Goal: Information Seeking & Learning: Learn about a topic

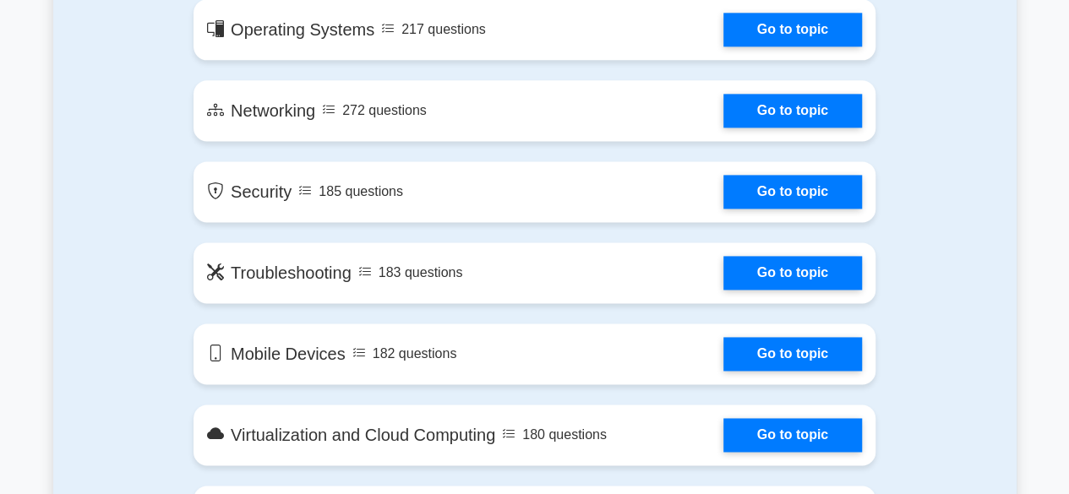
scroll to position [1106, 0]
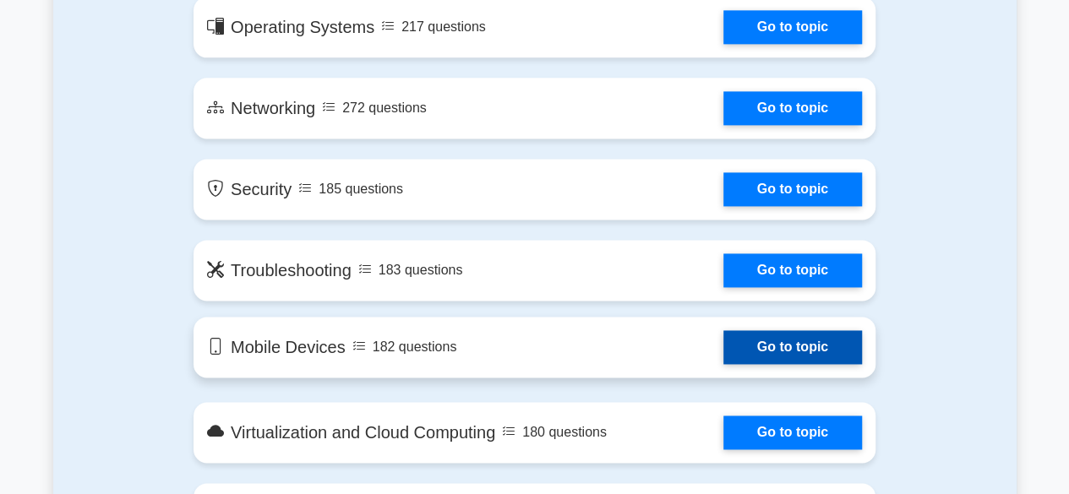
click at [772, 337] on link "Go to topic" at bounding box center [792, 347] width 139 height 34
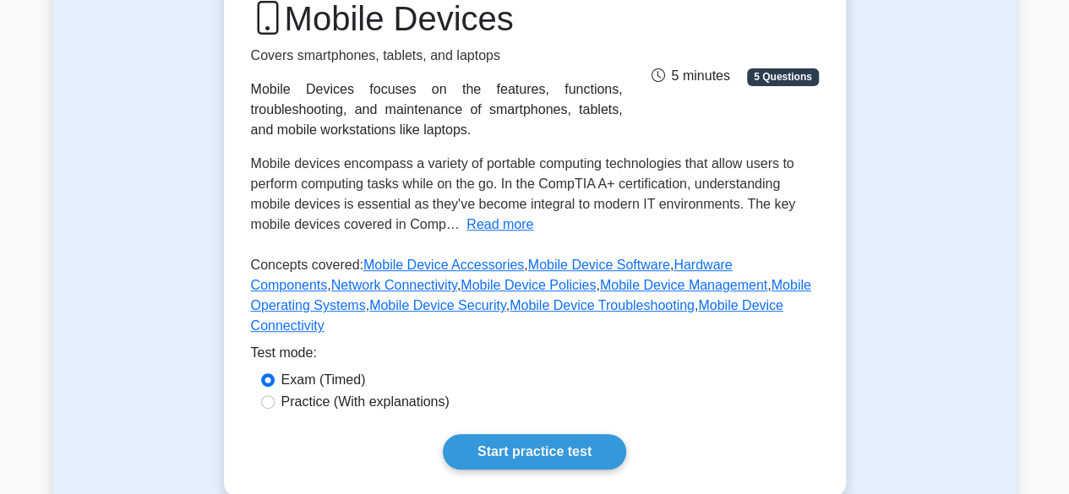
scroll to position [239, 0]
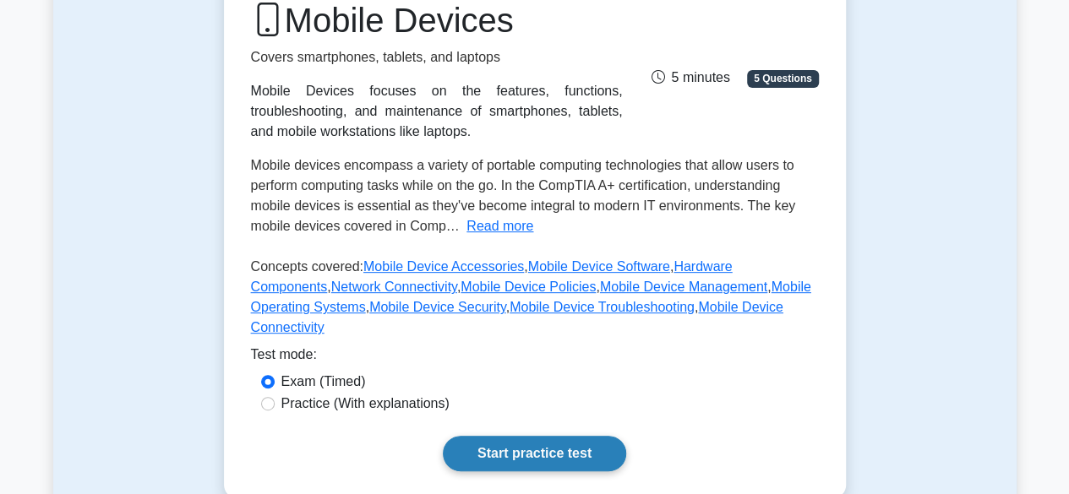
click at [521, 439] on link "Start practice test" at bounding box center [534, 453] width 183 height 35
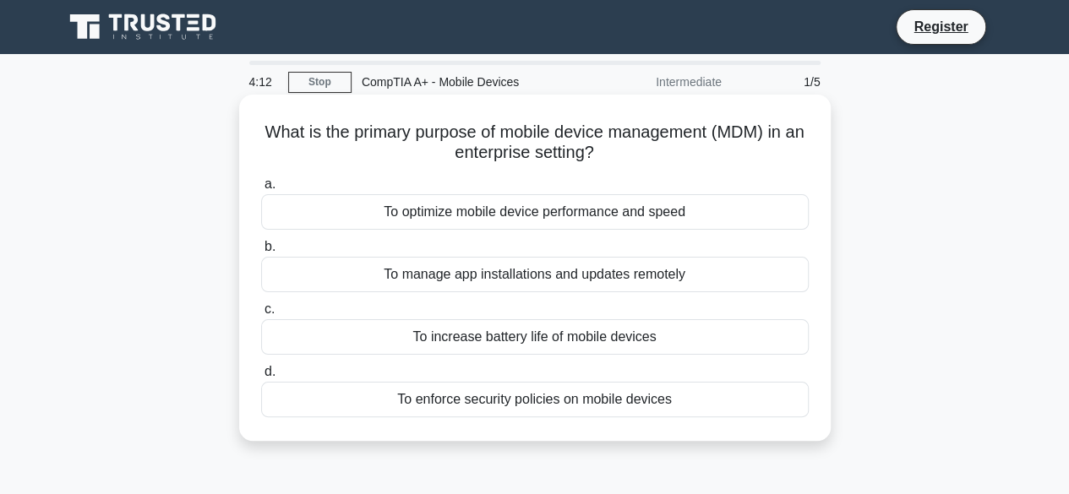
click at [638, 407] on div "To enforce security policies on mobile devices" at bounding box center [535, 399] width 548 height 35
click at [261, 378] on input "d. To enforce security policies on mobile devices" at bounding box center [261, 372] width 0 height 11
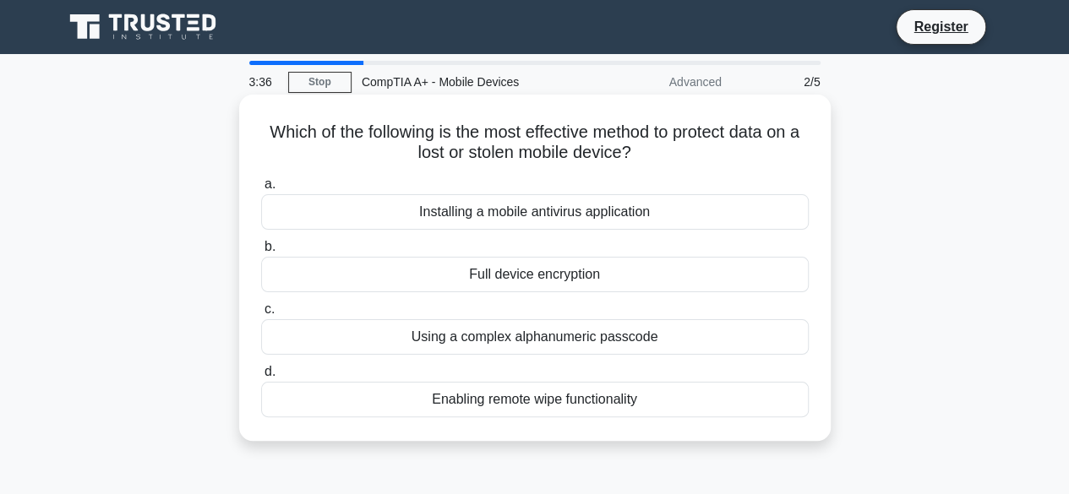
click at [615, 410] on div "Enabling remote wipe functionality" at bounding box center [535, 399] width 548 height 35
click at [261, 378] on input "d. Enabling remote wipe functionality" at bounding box center [261, 372] width 0 height 11
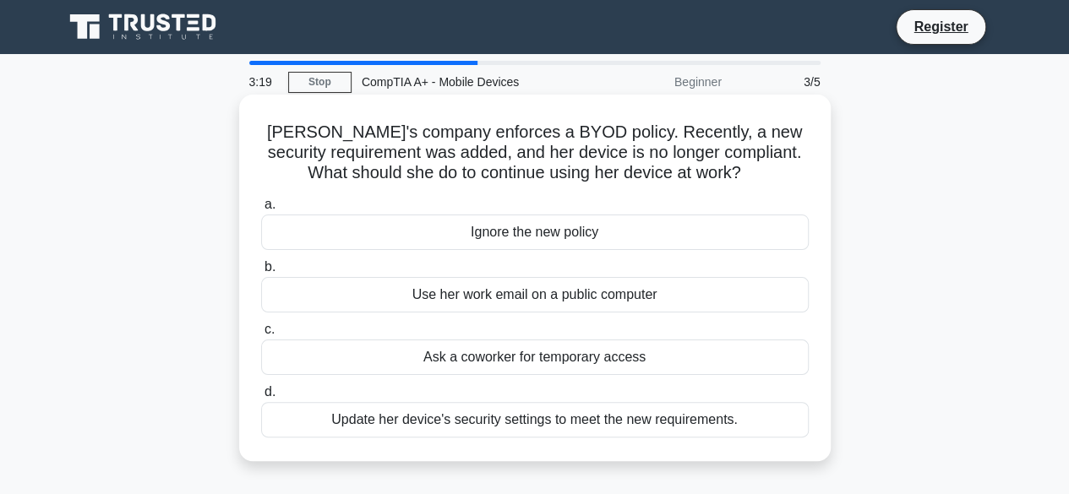
click at [603, 416] on div "Update her device's security settings to meet the new requirements." at bounding box center [535, 419] width 548 height 35
click at [261, 398] on input "d. Update her device's security settings to meet the new requirements." at bounding box center [261, 392] width 0 height 11
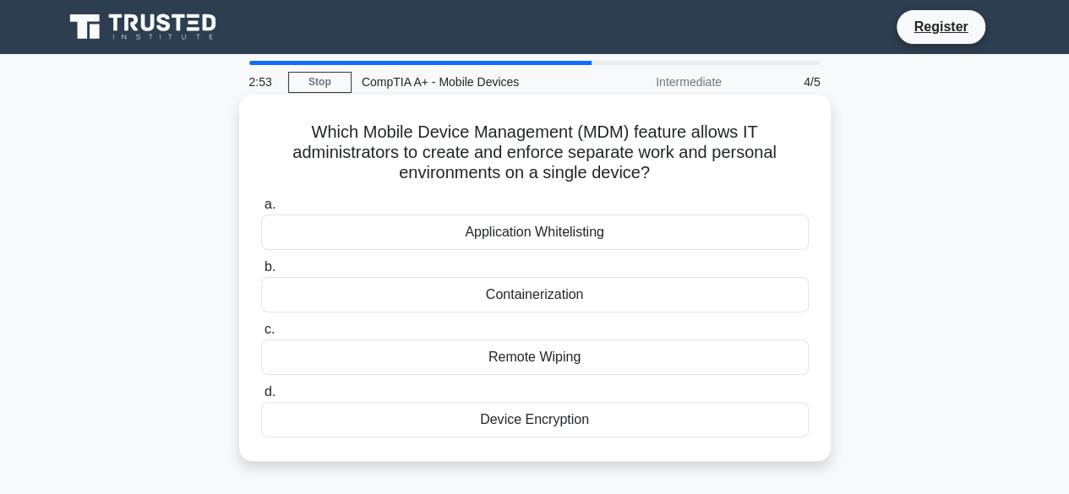
click at [549, 300] on div "Containerization" at bounding box center [535, 294] width 548 height 35
click at [261, 273] on input "b. Containerization" at bounding box center [261, 267] width 0 height 11
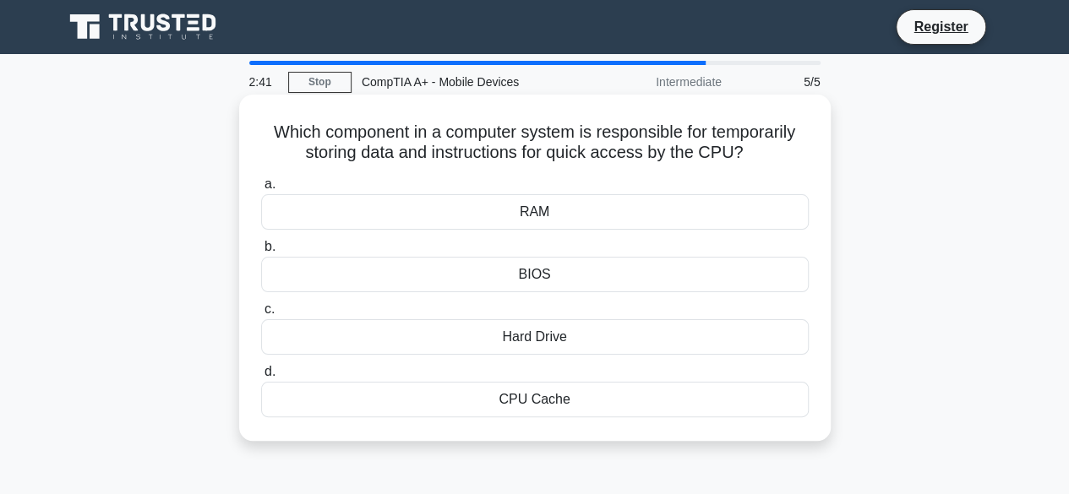
click at [578, 210] on div "RAM" at bounding box center [535, 211] width 548 height 35
click at [261, 190] on input "a. RAM" at bounding box center [261, 184] width 0 height 11
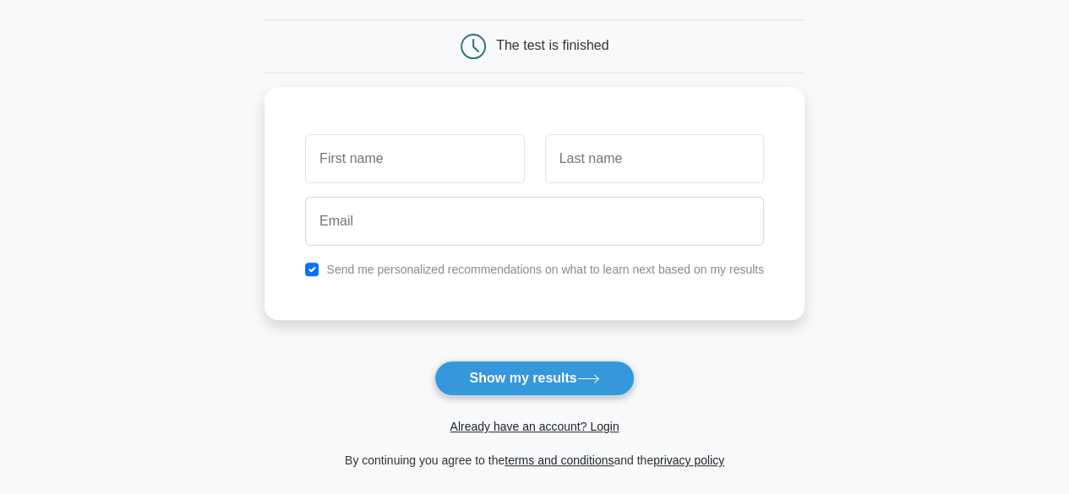
scroll to position [148, 0]
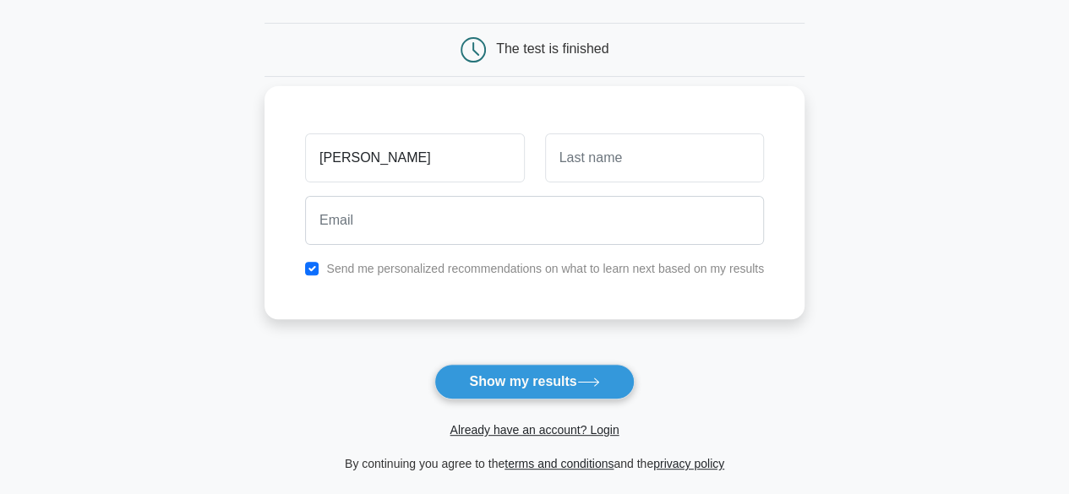
type input "Walter"
click at [599, 171] on input "text" at bounding box center [654, 158] width 219 height 49
type input "Oromo"
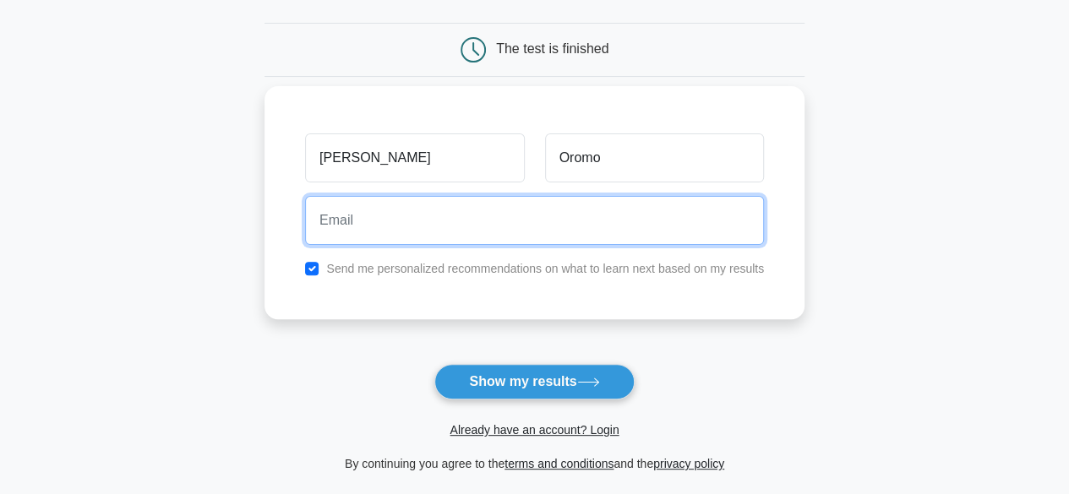
click at [426, 226] on input "email" at bounding box center [534, 220] width 459 height 49
type input "walteroromo@gmail.com"
click at [434, 364] on button "Show my results" at bounding box center [533, 381] width 199 height 35
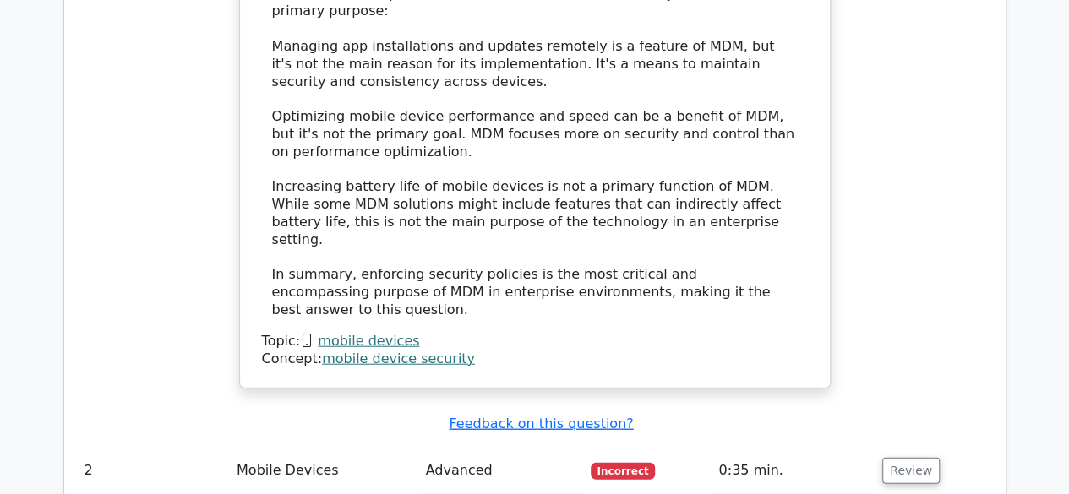
scroll to position [1897, 0]
click at [894, 459] on button "Review" at bounding box center [910, 472] width 57 height 26
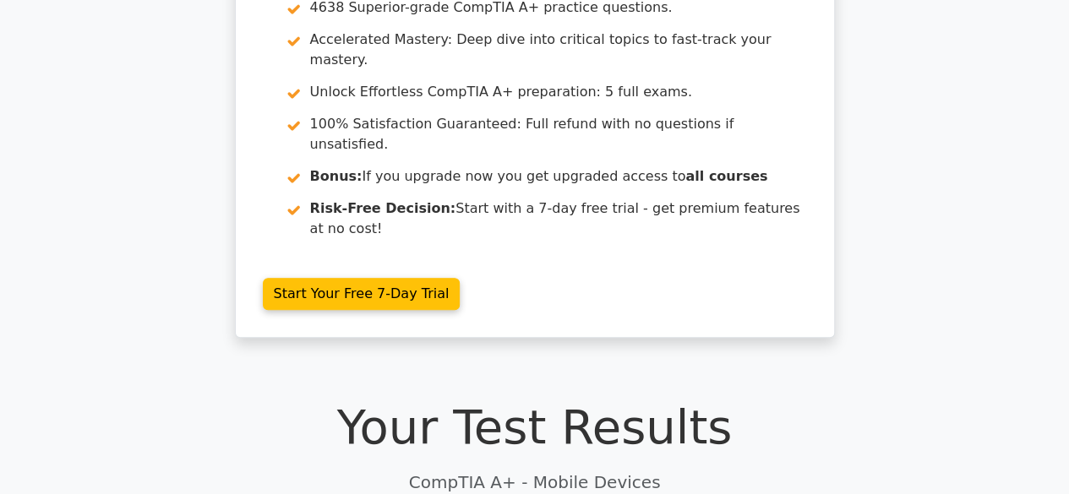
scroll to position [0, 0]
